Goal: Transaction & Acquisition: Purchase product/service

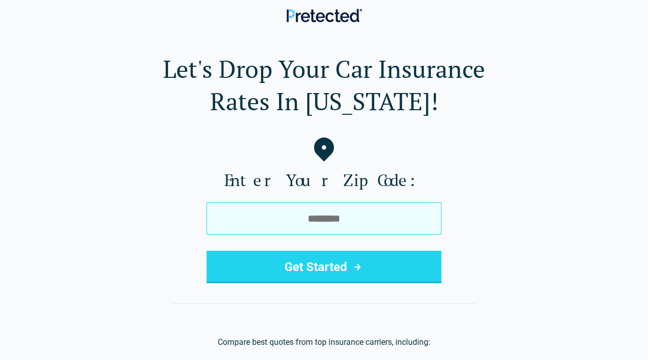
click at [320, 213] on input "tel" at bounding box center [323, 218] width 235 height 32
type input "*****"
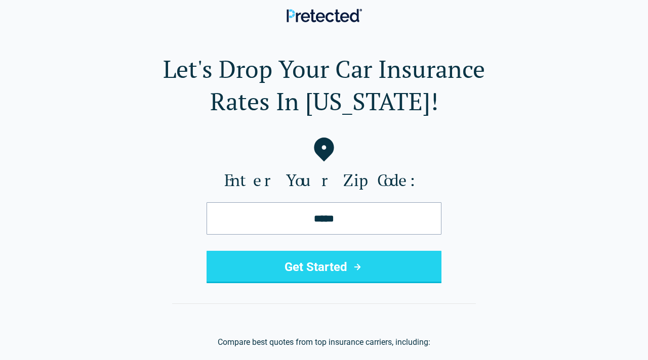
click at [371, 271] on button "Get Started" at bounding box center [323, 267] width 235 height 32
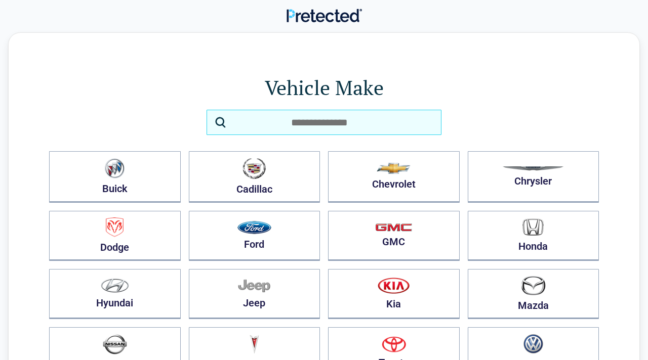
click at [319, 120] on input "search" at bounding box center [323, 122] width 235 height 25
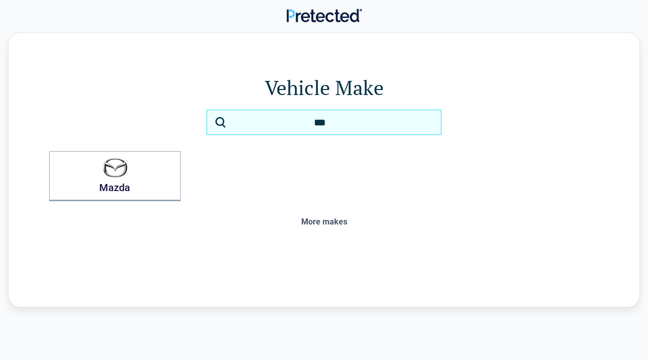
type input "***"
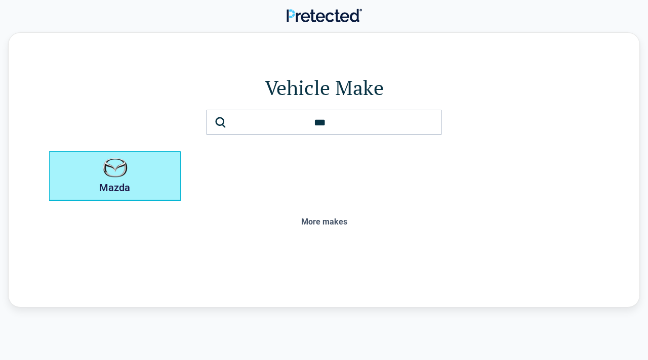
click at [113, 156] on button "Mazda" at bounding box center [115, 176] width 132 height 50
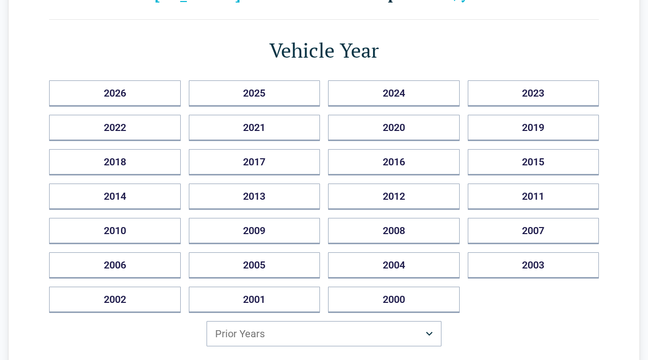
scroll to position [97, 0]
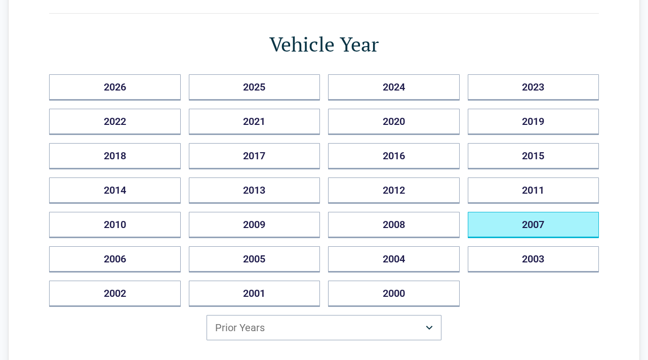
click at [514, 227] on button "2007" at bounding box center [533, 225] width 132 height 26
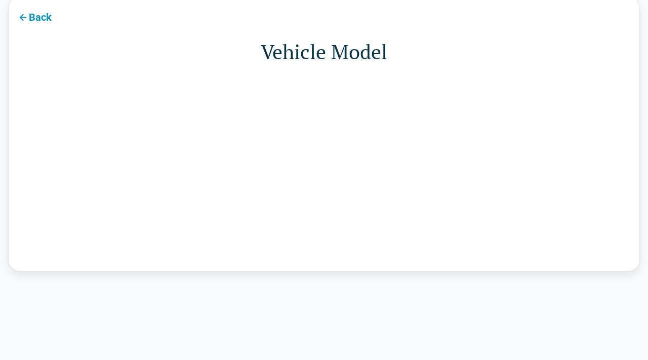
scroll to position [0, 0]
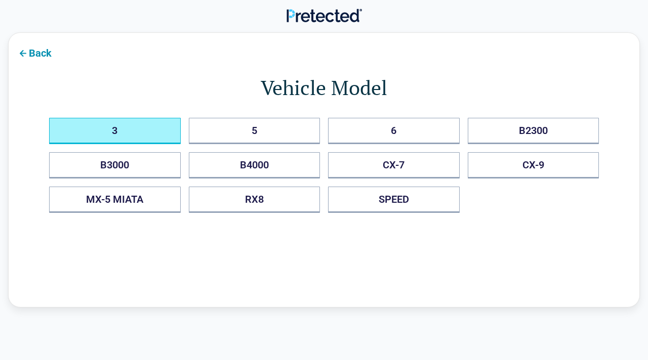
click at [121, 135] on button "3" at bounding box center [115, 131] width 132 height 26
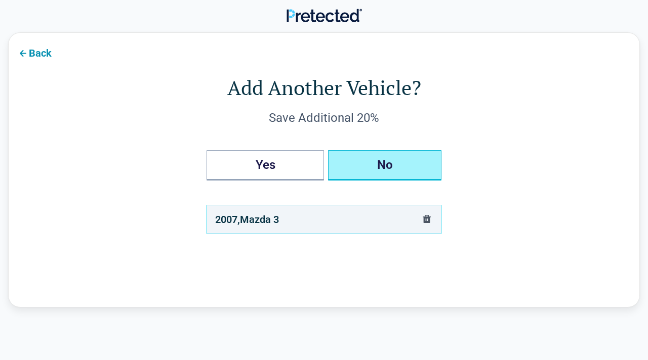
click at [391, 164] on button "No" at bounding box center [384, 165] width 113 height 30
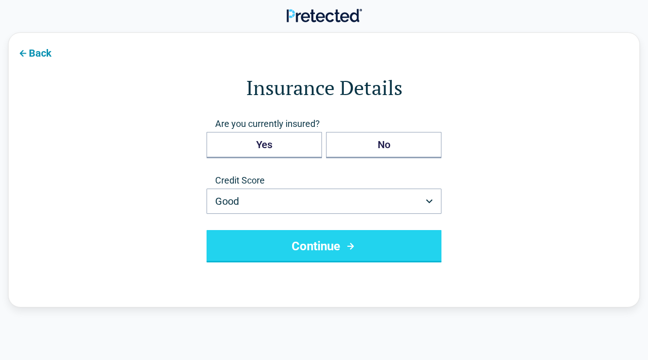
drag, startPoint x: 216, startPoint y: 121, endPoint x: 335, endPoint y: 129, distance: 119.6
click at [335, 129] on span "Are you currently insured?" at bounding box center [323, 124] width 235 height 12
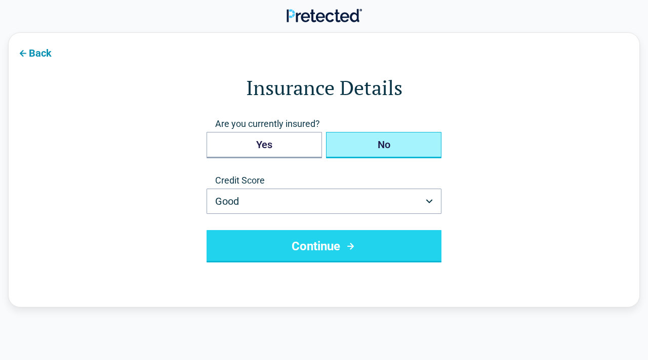
click at [374, 150] on button "No" at bounding box center [383, 145] width 115 height 26
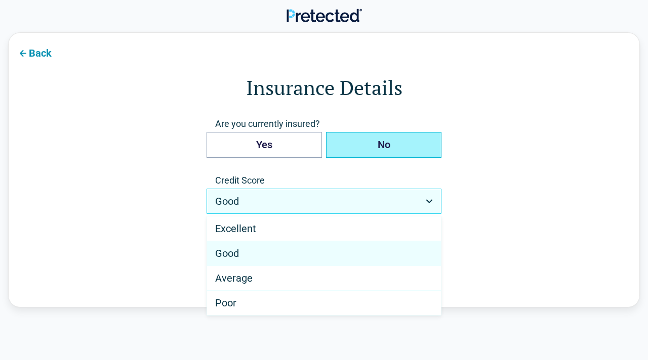
click at [429, 199] on html "Back Insurance Details Are you currently insured? Yes No Credit Score Good ****…" at bounding box center [324, 326] width 648 height 653
click at [560, 175] on html "Back Insurance Details Are you currently insured? Yes No Credit Score Good ****…" at bounding box center [324, 326] width 648 height 653
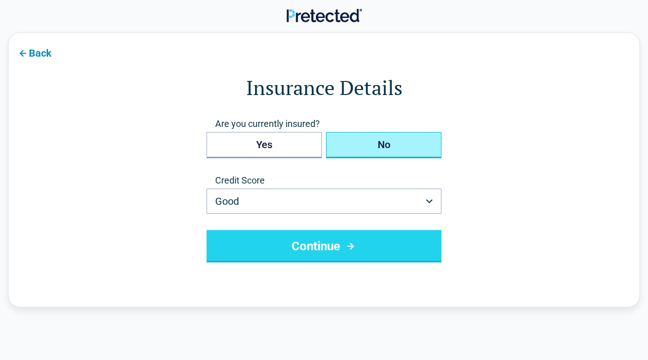
click at [374, 244] on button "Continue" at bounding box center [323, 246] width 235 height 32
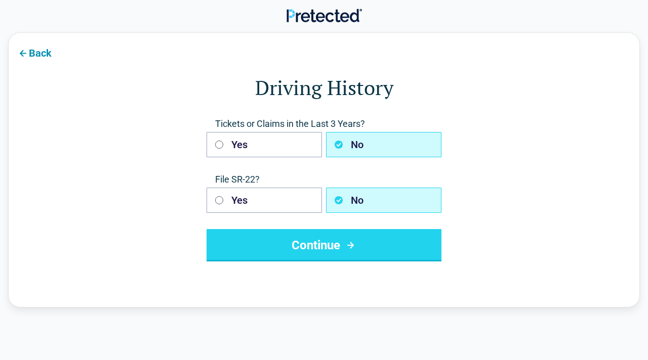
drag, startPoint x: 217, startPoint y: 123, endPoint x: 370, endPoint y: 122, distance: 153.3
click at [370, 122] on span "Tickets or Claims in the Last 3 Years?" at bounding box center [323, 124] width 235 height 12
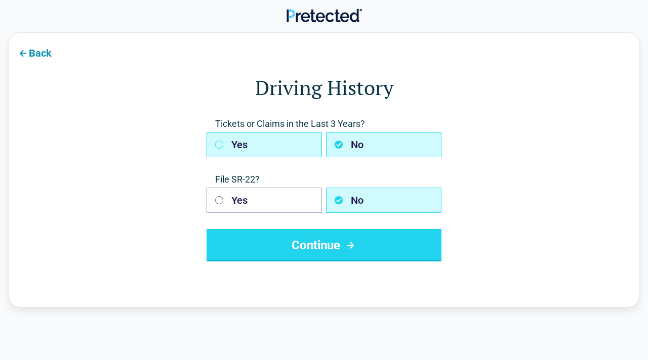
click at [220, 142] on icon "button" at bounding box center [219, 145] width 8 height 8
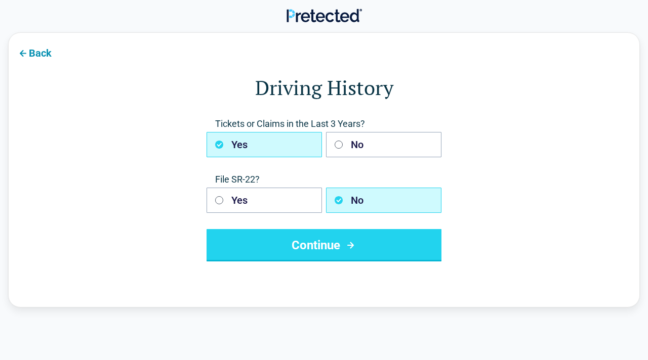
drag, startPoint x: 217, startPoint y: 175, endPoint x: 268, endPoint y: 173, distance: 51.1
click at [268, 173] on div "Tickets or Claims in the Last 3 Years? Yes No File SR-22? Yes No Continue" at bounding box center [323, 190] width 235 height 144
click at [149, 182] on form "Driving History Tickets or Claims in the Last 3 Years? Yes No File SR-22? Yes N…" at bounding box center [323, 167] width 549 height 188
drag, startPoint x: 218, startPoint y: 177, endPoint x: 225, endPoint y: 178, distance: 6.6
click at [225, 178] on span "File SR-22?" at bounding box center [323, 180] width 235 height 12
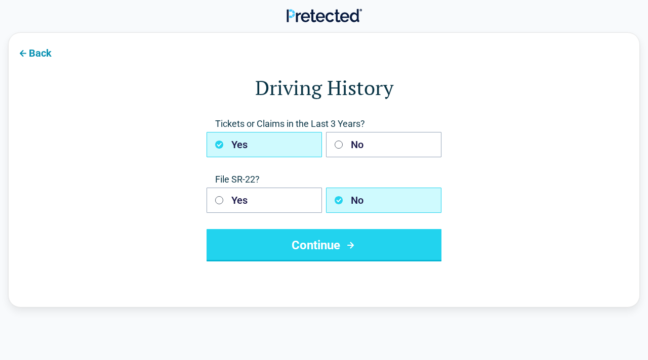
click at [212, 178] on span "File SR-22?" at bounding box center [323, 180] width 235 height 12
drag, startPoint x: 212, startPoint y: 178, endPoint x: 262, endPoint y: 180, distance: 50.1
click at [262, 180] on span "File SR-22?" at bounding box center [323, 180] width 235 height 12
drag, startPoint x: 215, startPoint y: 177, endPoint x: 280, endPoint y: 175, distance: 65.3
click at [280, 175] on span "File SR-22?" at bounding box center [323, 180] width 235 height 12
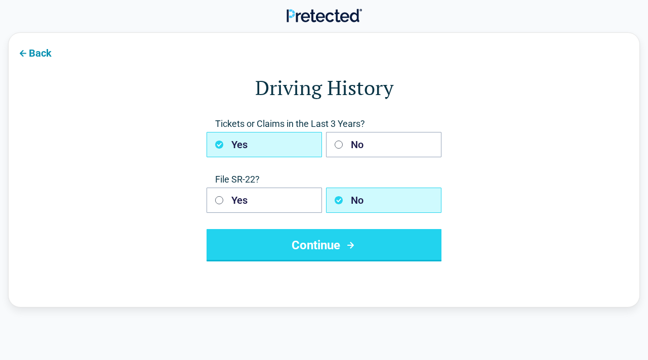
click at [155, 236] on form "Driving History Tickets or Claims in the Last 3 Years? Yes No File SR-22? Yes N…" at bounding box center [323, 167] width 549 height 188
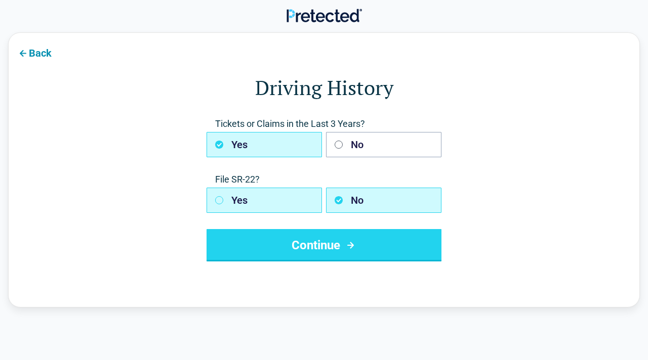
click at [216, 203] on icon "button" at bounding box center [219, 200] width 8 height 8
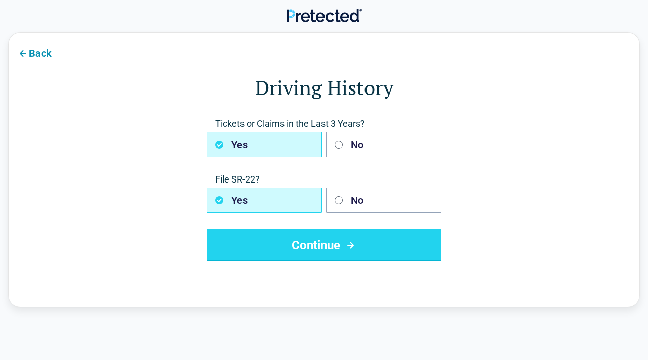
click at [303, 255] on button "Continue" at bounding box center [323, 245] width 235 height 32
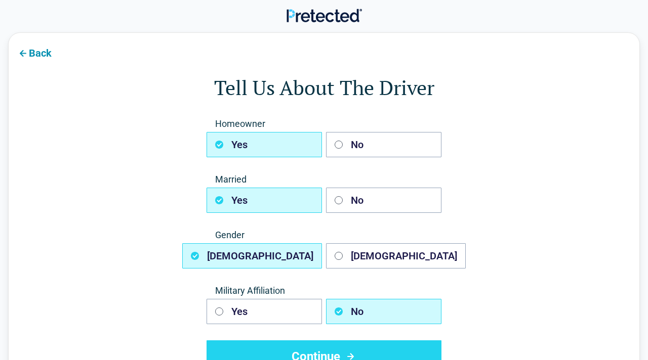
drag, startPoint x: 216, startPoint y: 121, endPoint x: 282, endPoint y: 123, distance: 65.8
click at [282, 123] on span "Homeowner" at bounding box center [323, 124] width 235 height 12
click at [254, 125] on span "Homeowner" at bounding box center [323, 124] width 235 height 12
drag, startPoint x: 215, startPoint y: 123, endPoint x: 285, endPoint y: 120, distance: 69.9
click at [285, 120] on span "Homeowner" at bounding box center [323, 124] width 235 height 12
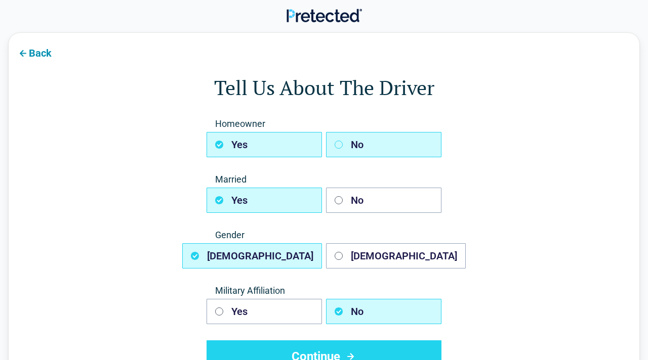
click at [337, 144] on icon "button" at bounding box center [338, 145] width 8 height 8
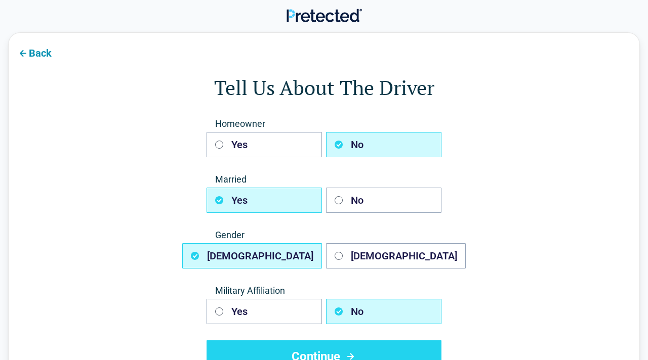
click at [216, 179] on span "Married" at bounding box center [323, 180] width 235 height 12
drag, startPoint x: 216, startPoint y: 179, endPoint x: 272, endPoint y: 180, distance: 56.7
click at [272, 180] on span "Married" at bounding box center [323, 180] width 235 height 12
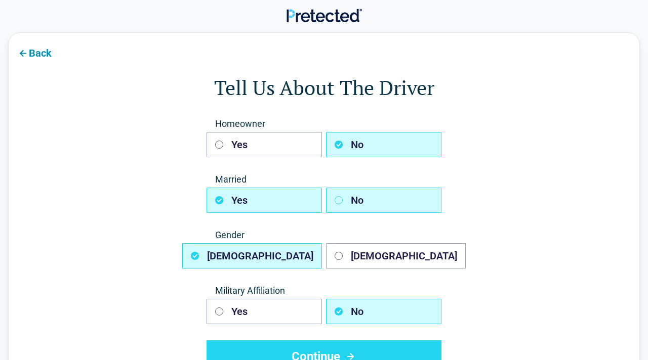
click at [334, 205] on button "No" at bounding box center [383, 200] width 115 height 25
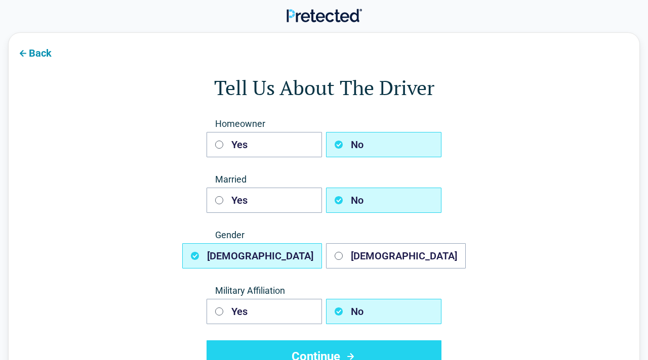
drag, startPoint x: 216, startPoint y: 235, endPoint x: 274, endPoint y: 236, distance: 58.7
click at [274, 236] on span "Gender" at bounding box center [323, 235] width 235 height 12
click at [134, 254] on form "Tell Us About The Driver Homeowner Yes No Married Yes No Gender [DEMOGRAPHIC_DA…" at bounding box center [323, 222] width 549 height 299
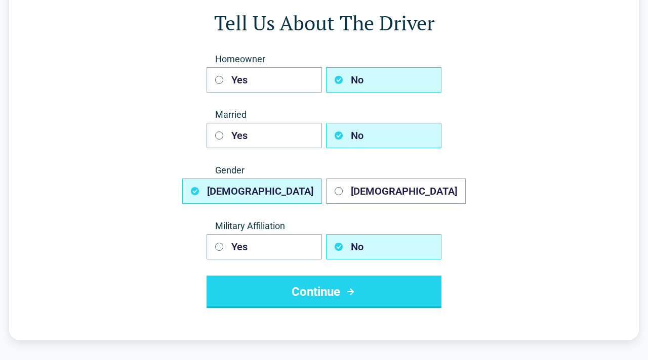
scroll to position [67, 0]
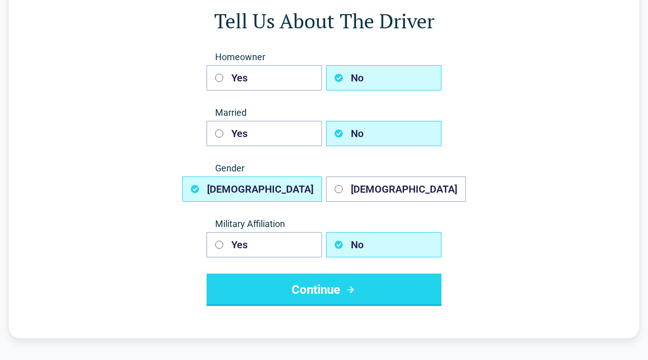
click at [323, 291] on button "Continue" at bounding box center [323, 290] width 235 height 32
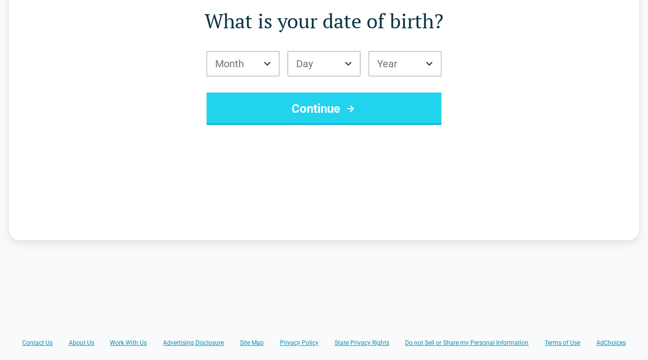
scroll to position [0, 0]
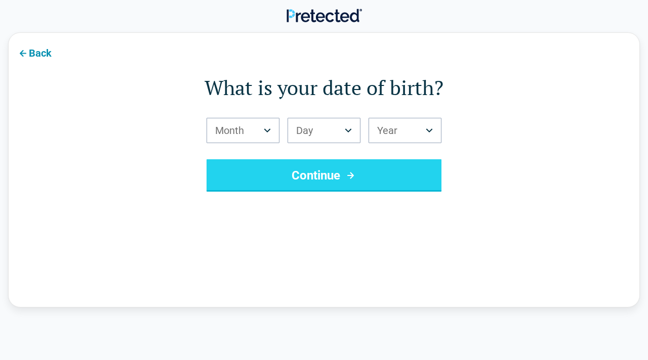
click at [271, 129] on html "Back What is your date of birth? Month *** *** *** *** *** *** *** *** *** *** …" at bounding box center [324, 326] width 648 height 653
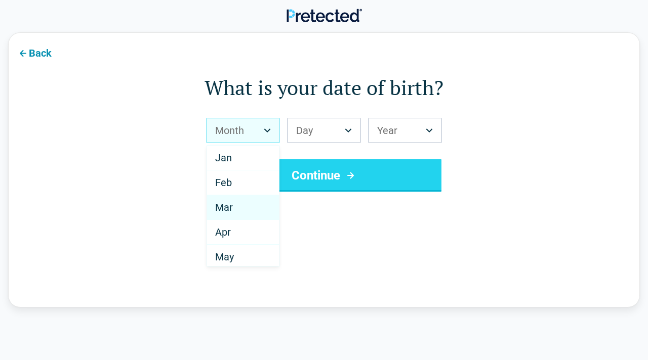
scroll to position [177, 0]
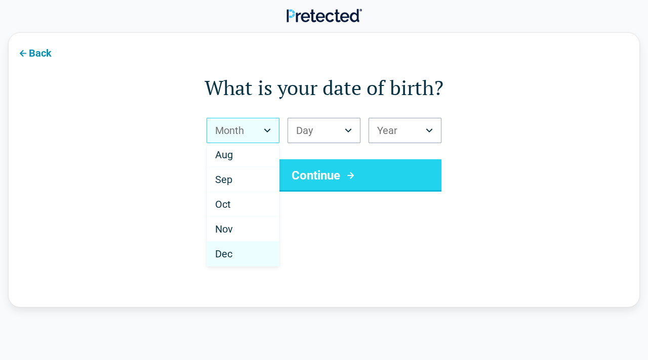
select select "**"
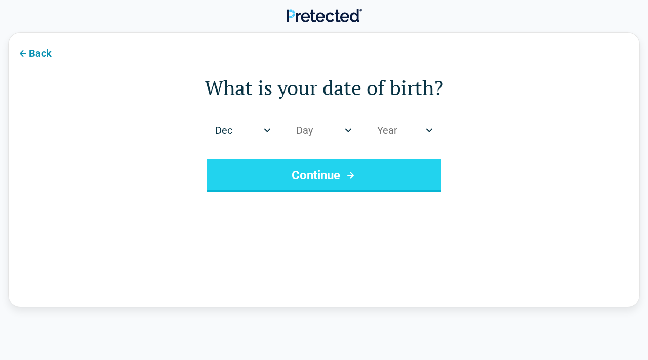
click at [349, 132] on html "Back What is your date of birth? Dec *** *** *** *** *** *** *** *** *** *** **…" at bounding box center [324, 326] width 648 height 653
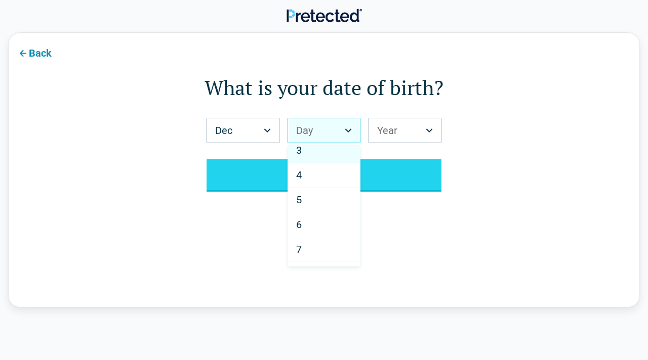
scroll to position [69, 0]
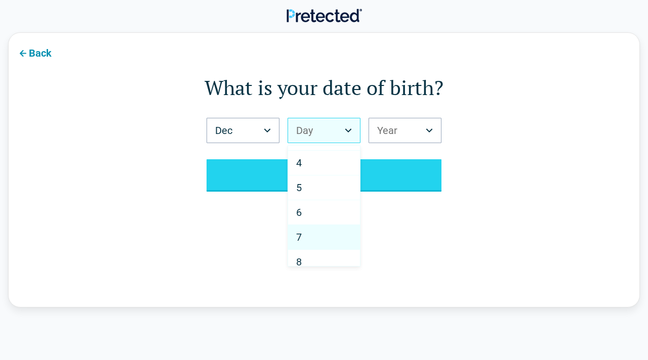
select select "*"
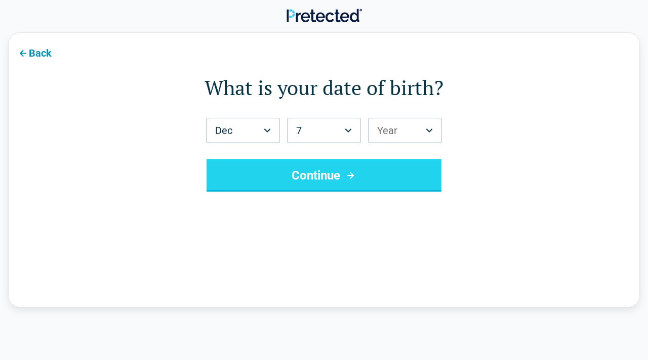
click at [429, 131] on html "Back What is your date of birth? Dec *** *** *** *** *** *** *** *** *** *** **…" at bounding box center [324, 326] width 648 height 653
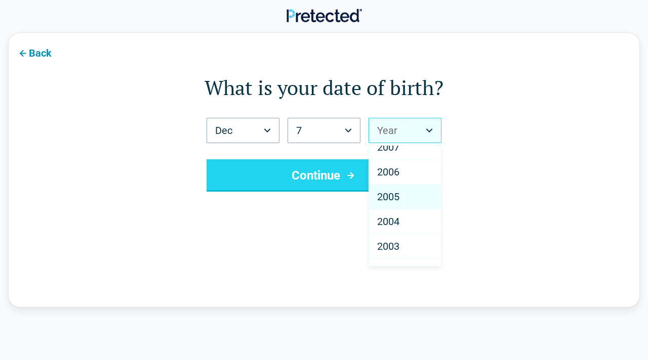
scroll to position [44, 0]
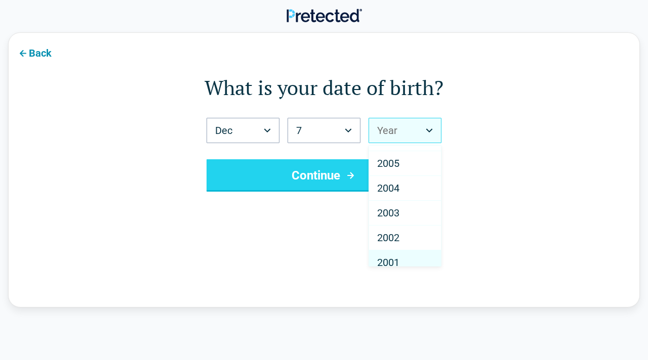
select select "****"
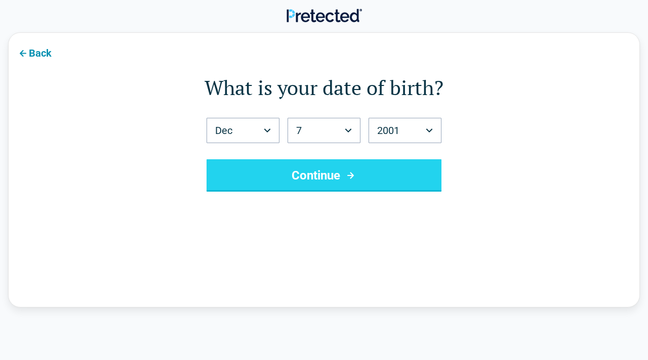
click at [339, 168] on button "Continue" at bounding box center [323, 175] width 235 height 32
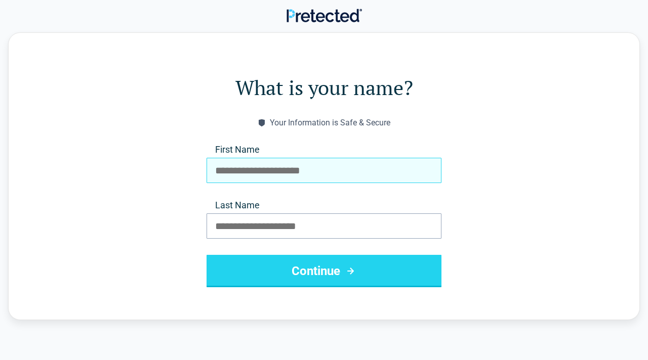
click at [339, 168] on input "First Name" at bounding box center [323, 170] width 235 height 25
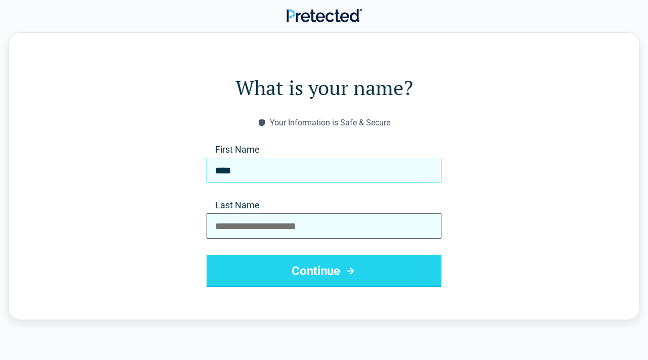
type input "****"
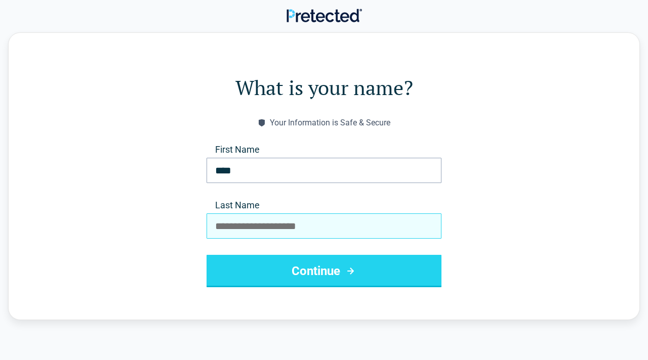
click at [297, 226] on input "Last Name" at bounding box center [323, 225] width 235 height 25
type input "**********"
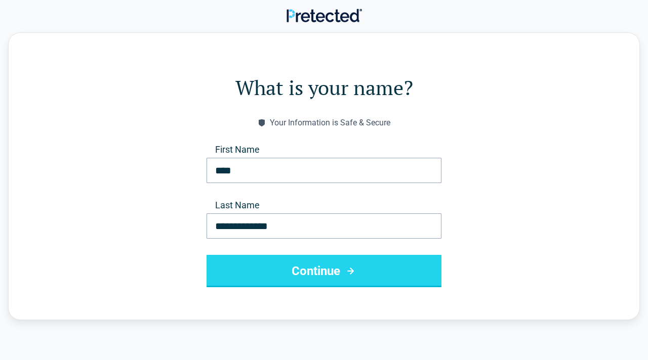
click at [334, 281] on button "Continue" at bounding box center [323, 271] width 235 height 32
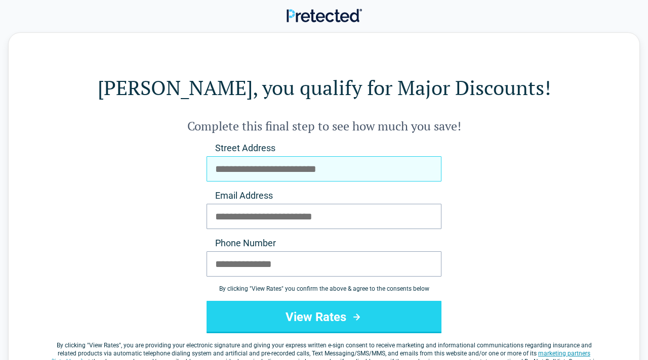
click at [294, 172] on input "Street Address" at bounding box center [323, 168] width 235 height 25
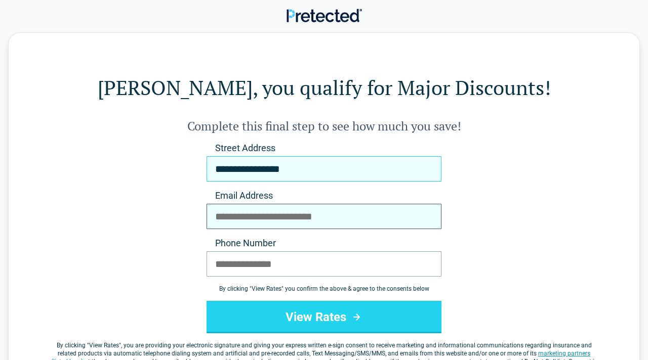
type input "**********"
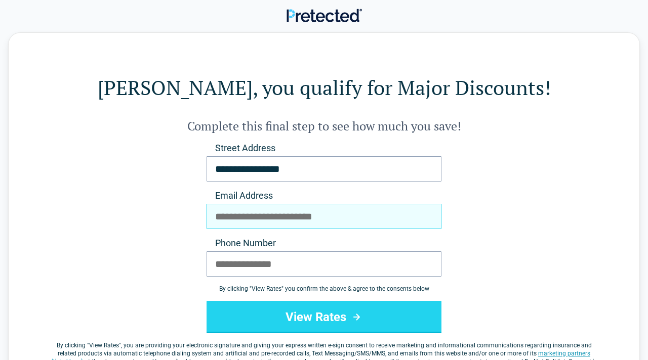
click at [243, 216] on input "Email Address" at bounding box center [323, 216] width 235 height 25
type input "**********"
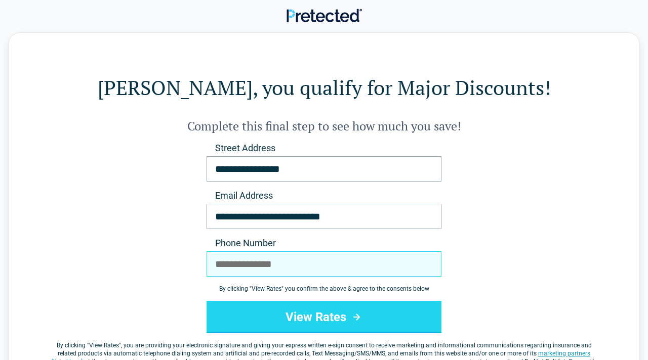
click at [226, 270] on input "Phone Number" at bounding box center [323, 263] width 235 height 25
type input "**********"
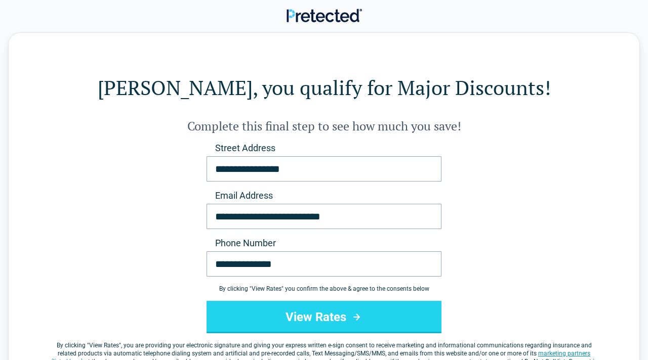
click at [316, 308] on button "View Rates" at bounding box center [323, 317] width 235 height 32
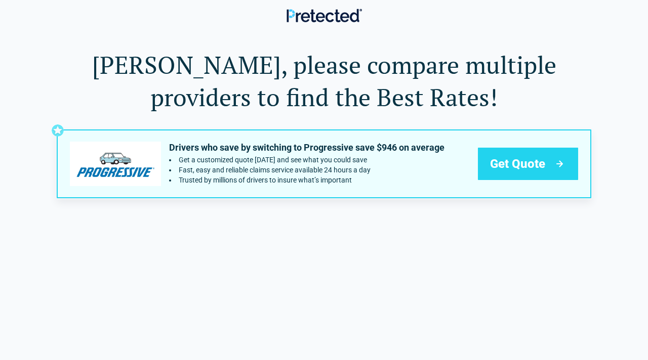
click at [555, 162] on icon at bounding box center [559, 164] width 13 height 12
